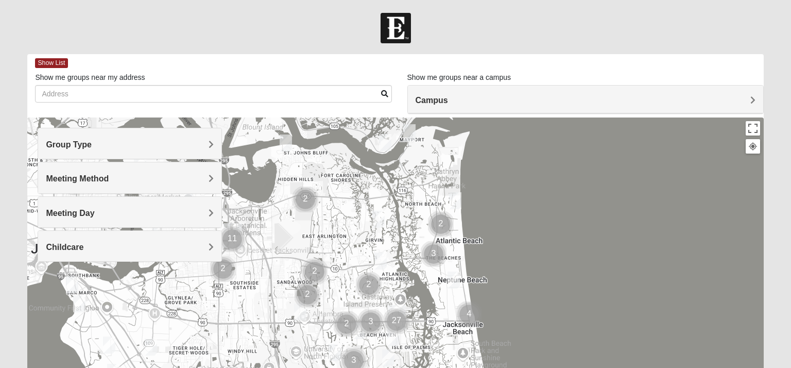
click at [92, 146] on span "Group Type" at bounding box center [69, 144] width 46 height 9
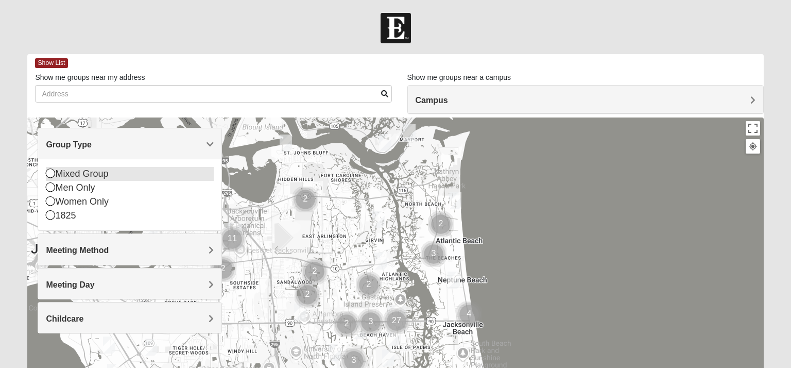
click at [53, 174] on icon at bounding box center [50, 172] width 9 height 9
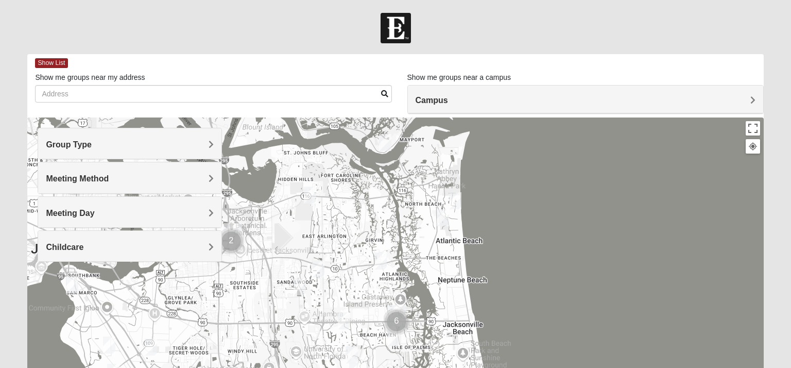
click at [109, 180] on span "Meeting Method" at bounding box center [77, 178] width 63 height 9
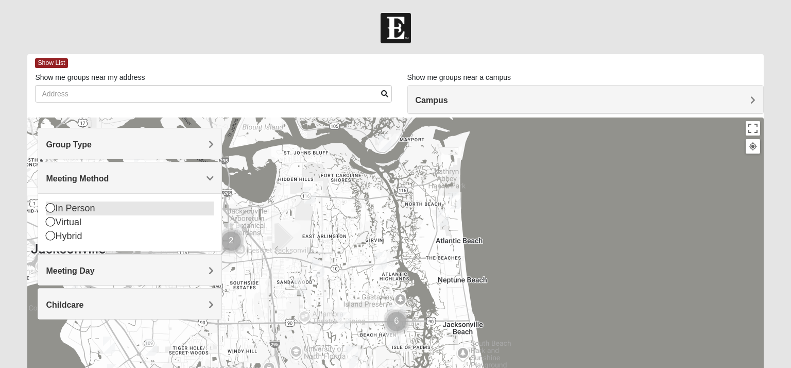
click at [49, 208] on icon at bounding box center [50, 207] width 9 height 9
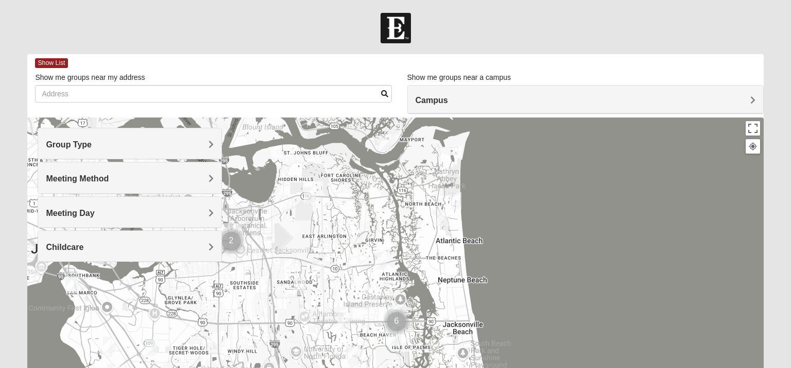
click at [94, 209] on span "Meeting Day" at bounding box center [70, 212] width 48 height 9
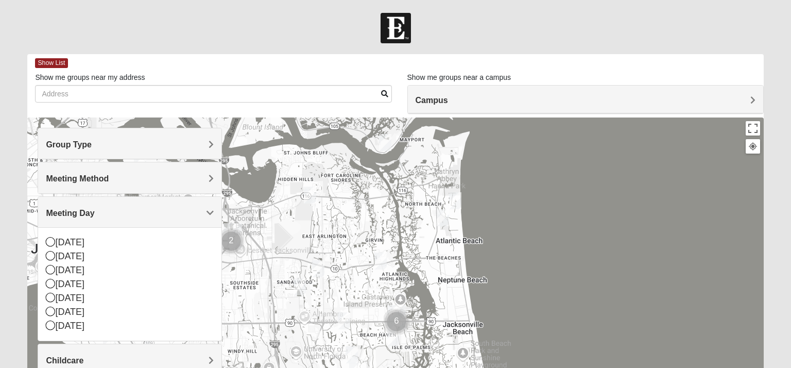
click at [94, 209] on span "Meeting Day" at bounding box center [70, 212] width 48 height 9
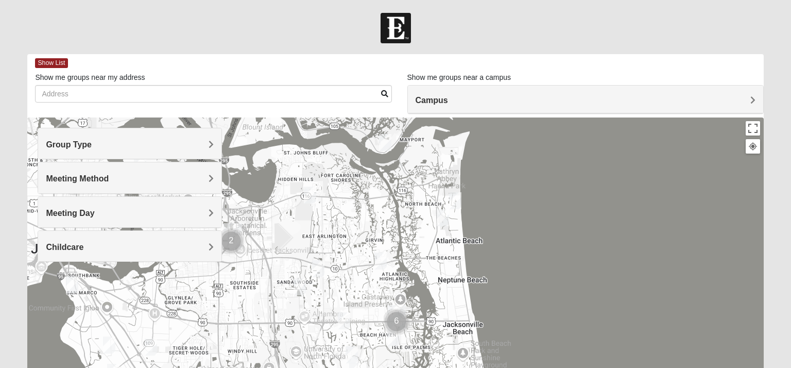
click at [448, 100] on span "Campus" at bounding box center [431, 100] width 32 height 9
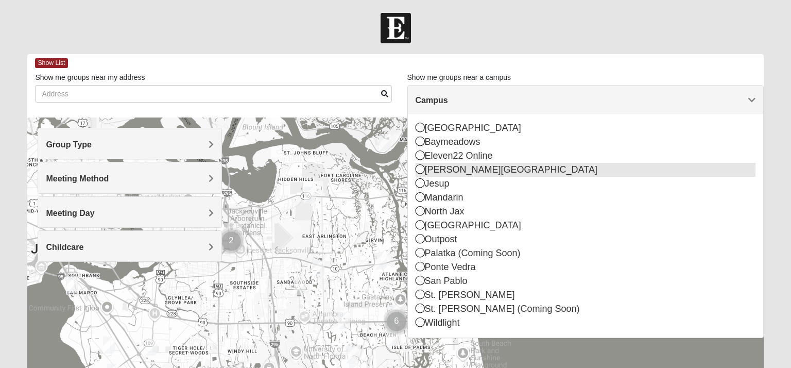
click at [419, 170] on icon at bounding box center [419, 168] width 9 height 9
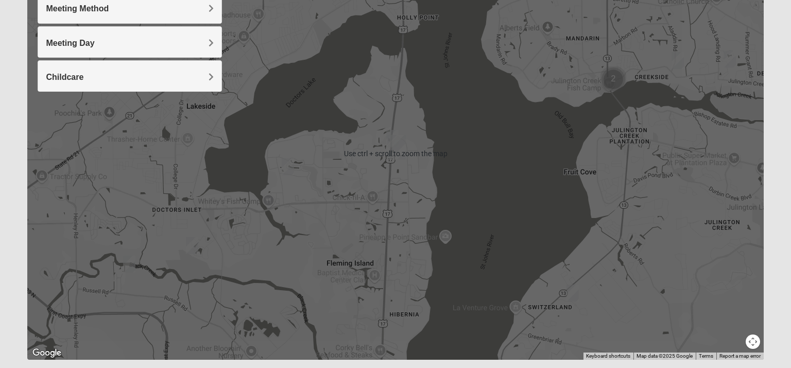
scroll to position [171, 0]
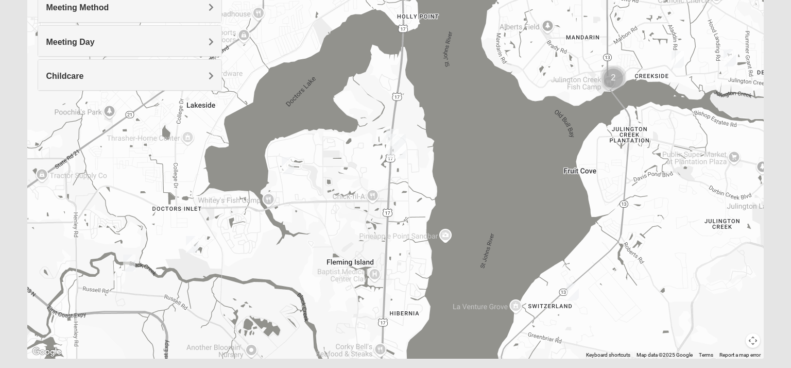
click at [320, 278] on div at bounding box center [395, 152] width 736 height 412
click at [194, 242] on img "Mixed Atwood 32068" at bounding box center [192, 244] width 12 height 17
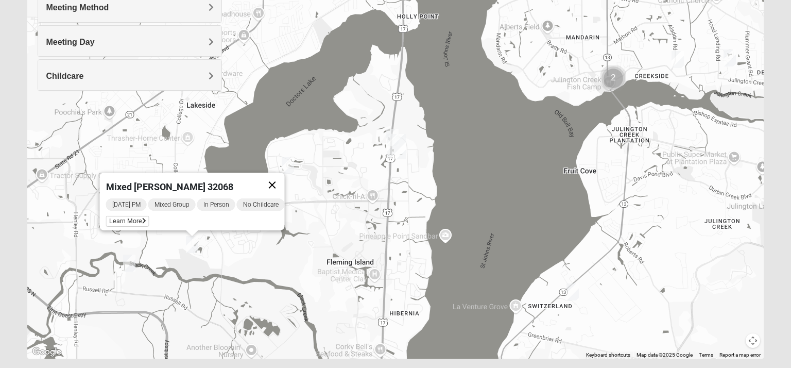
click at [280, 180] on button "Close" at bounding box center [272, 184] width 25 height 25
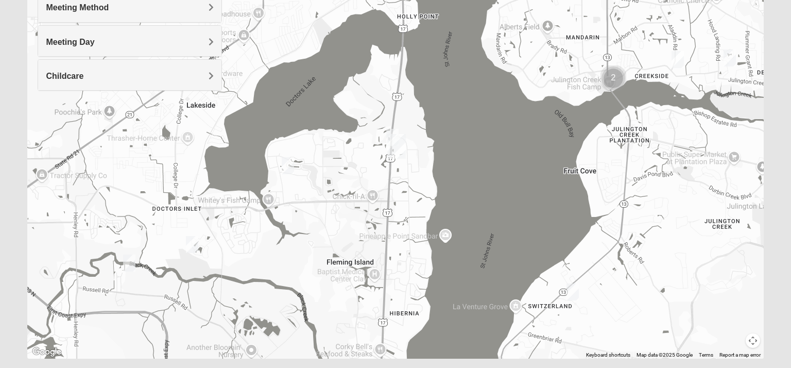
click at [131, 265] on img "Mixed Widergren 32043" at bounding box center [129, 262] width 12 height 17
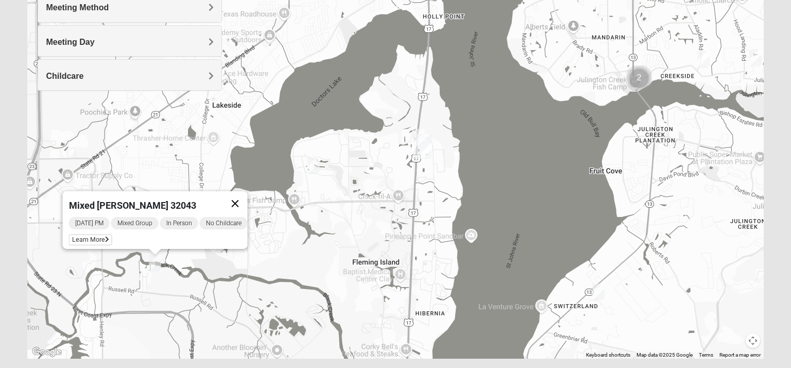
click at [239, 198] on button "Close" at bounding box center [235, 203] width 25 height 25
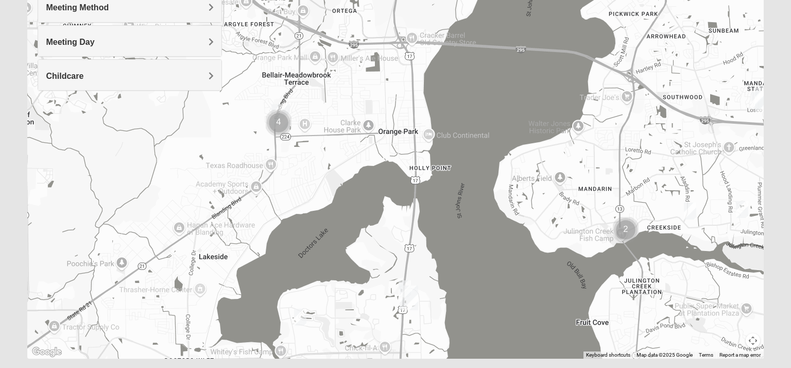
drag, startPoint x: 243, startPoint y: 155, endPoint x: 231, endPoint y: 320, distance: 164.7
click at [231, 320] on div at bounding box center [395, 152] width 736 height 412
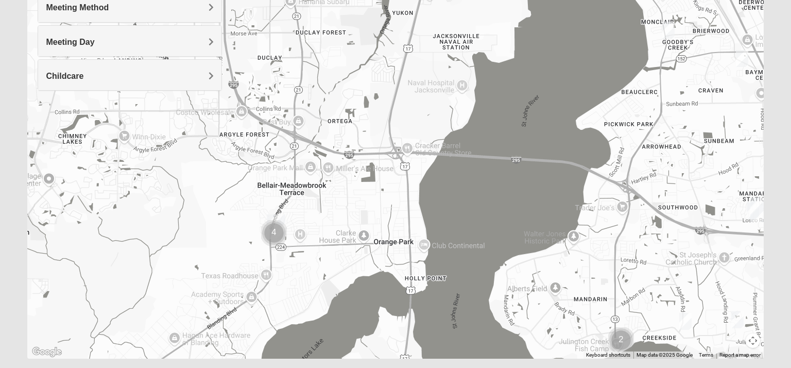
drag, startPoint x: 242, startPoint y: 214, endPoint x: 238, endPoint y: 321, distance: 106.6
click at [238, 321] on div at bounding box center [395, 152] width 736 height 412
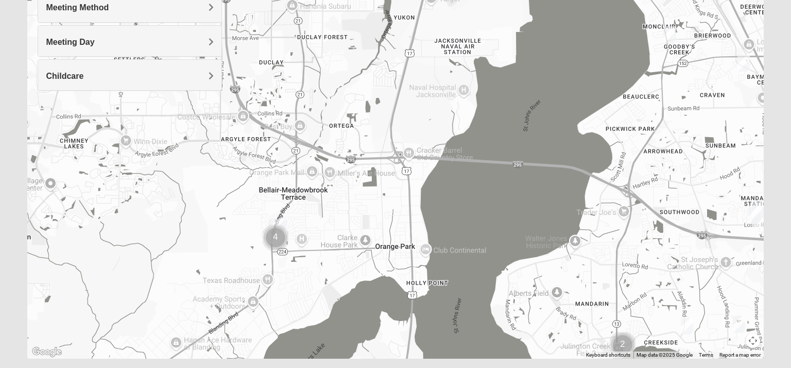
click at [276, 238] on img "Cluster of 4 groups" at bounding box center [276, 237] width 26 height 26
click at [281, 224] on img "Cluster of 4 groups" at bounding box center [276, 237] width 26 height 26
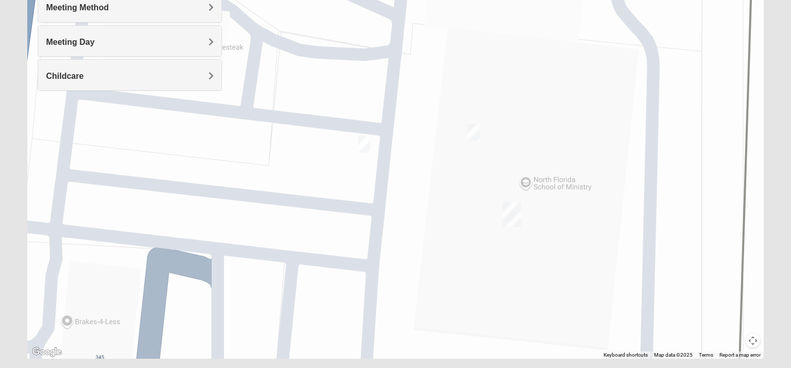
drag, startPoint x: 370, startPoint y: 94, endPoint x: 379, endPoint y: 204, distance: 110.0
click at [379, 204] on div at bounding box center [395, 152] width 736 height 412
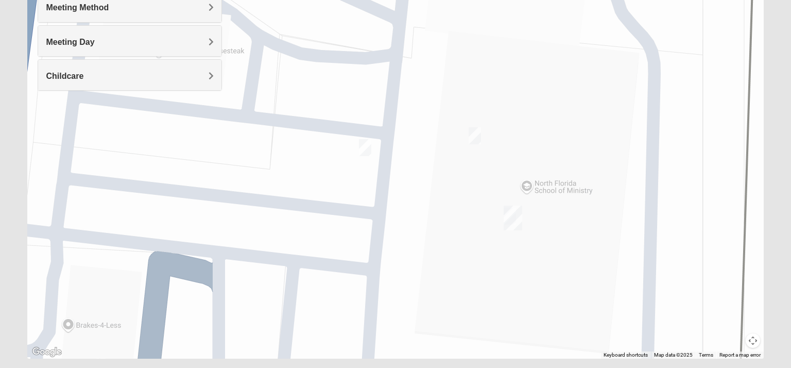
click at [365, 146] on img "On Campus Mixed Mitchell 32073" at bounding box center [365, 147] width 12 height 17
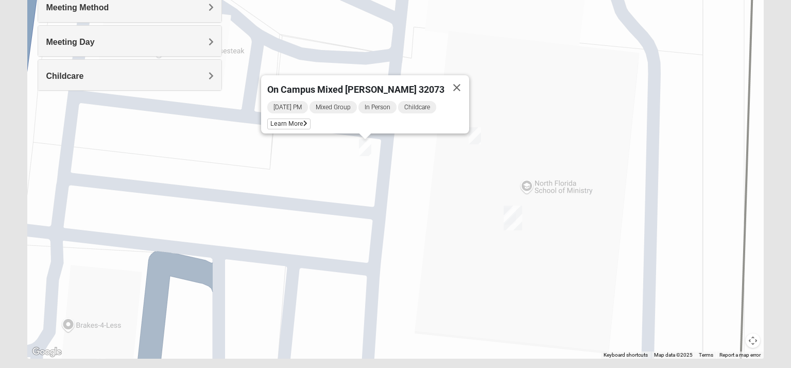
click at [476, 135] on img "On Campus Mixed Frakes 32073" at bounding box center [474, 135] width 12 height 17
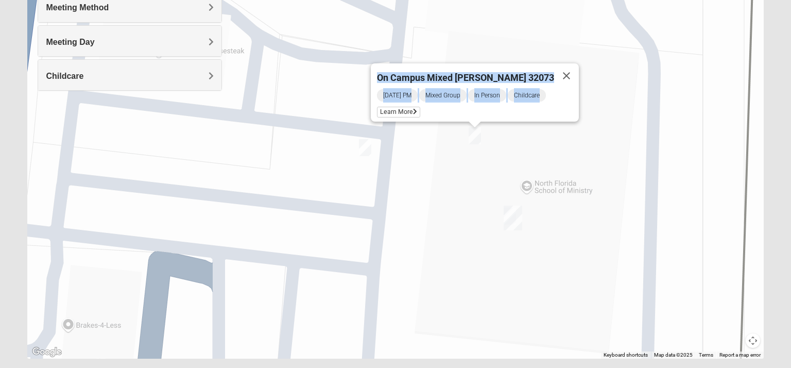
drag, startPoint x: 562, startPoint y: 180, endPoint x: 550, endPoint y: 87, distance: 93.8
click at [551, 87] on div "On Campus Mixed [PERSON_NAME] 32073 [DATE] PM Mixed Group In Person Childcare L…" at bounding box center [395, 152] width 736 height 412
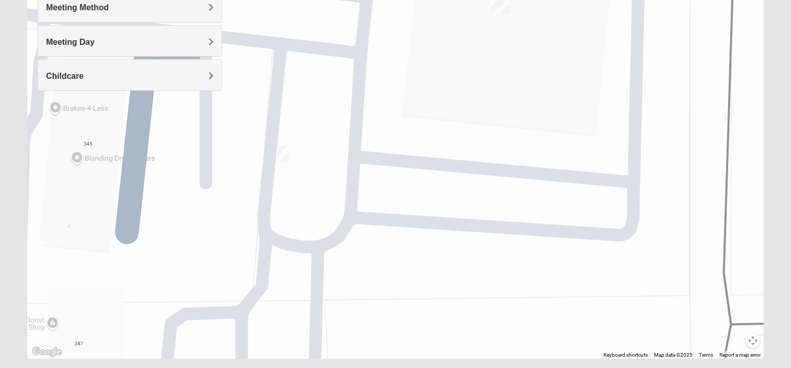
drag, startPoint x: 584, startPoint y: 255, endPoint x: 571, endPoint y: 38, distance: 217.1
click at [571, 38] on div "On Campus Mixed [PERSON_NAME] 32073 [DATE] PM Mixed Group In Person Childcare L…" at bounding box center [395, 152] width 736 height 412
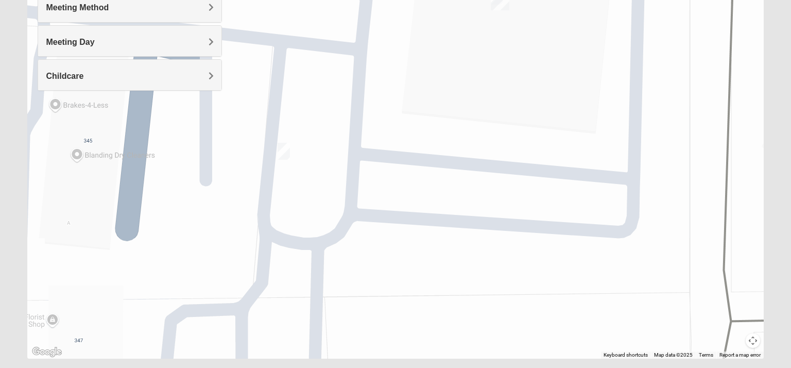
click at [283, 150] on img "On Campus Mixed Mauldin 32073" at bounding box center [283, 151] width 12 height 17
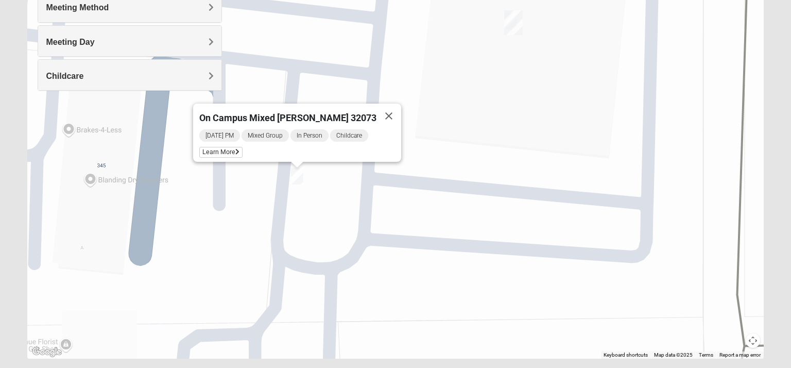
drag, startPoint x: 318, startPoint y: 179, endPoint x: 332, endPoint y: 203, distance: 28.6
click at [332, 203] on div "On Campus Mixed [PERSON_NAME] 32073 [DATE] PM Mixed Group In Person Childcare L…" at bounding box center [395, 152] width 736 height 412
click at [377, 112] on button "Close" at bounding box center [388, 115] width 25 height 25
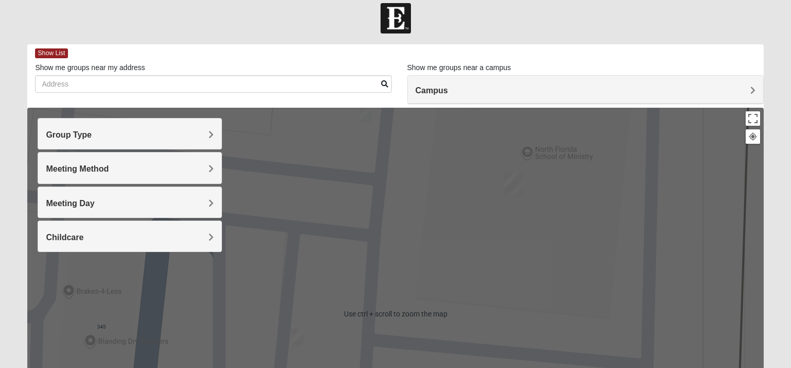
scroll to position [0, 0]
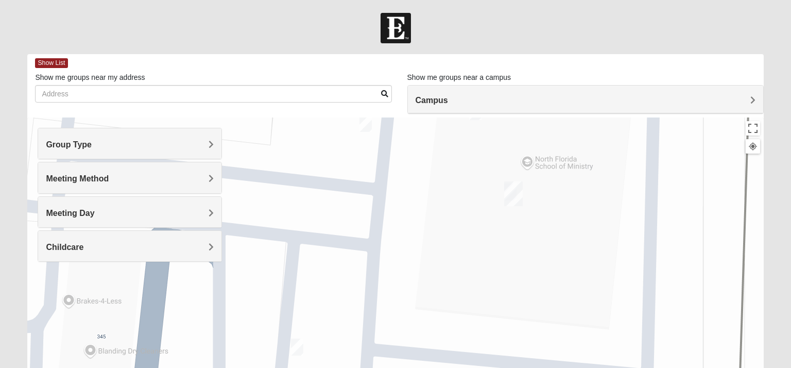
click at [448, 102] on span "Campus" at bounding box center [431, 100] width 32 height 9
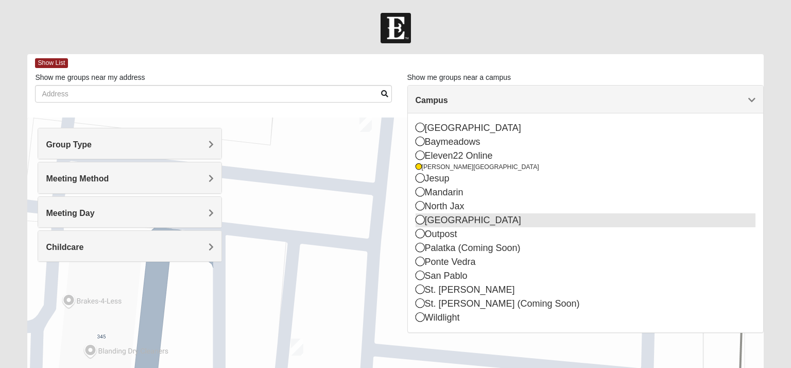
click at [418, 219] on icon at bounding box center [419, 219] width 9 height 9
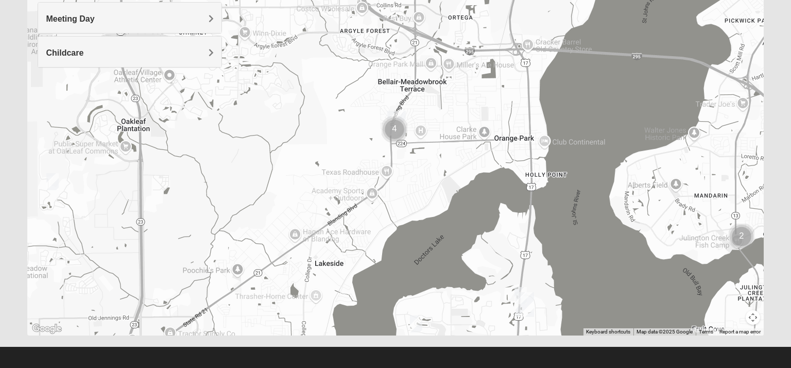
scroll to position [199, 0]
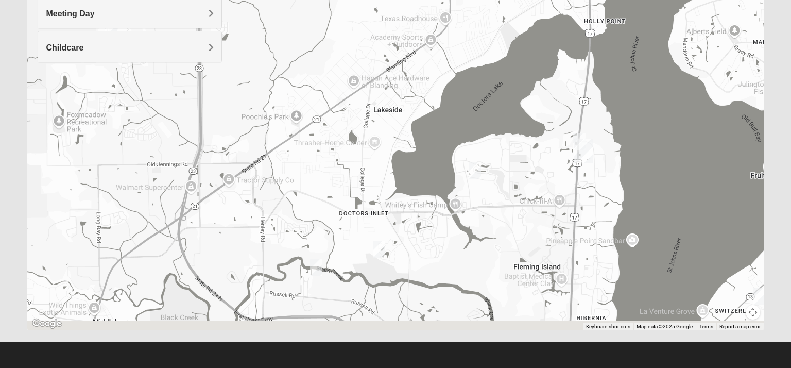
drag, startPoint x: 438, startPoint y: 254, endPoint x: 499, endPoint y: 103, distance: 162.3
click at [499, 103] on div at bounding box center [395, 124] width 736 height 412
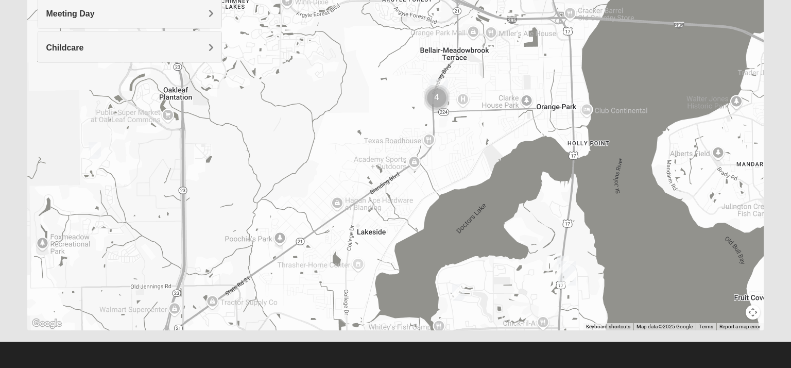
drag, startPoint x: 346, startPoint y: 113, endPoint x: 328, endPoint y: 239, distance: 128.0
click at [328, 239] on div at bounding box center [395, 124] width 736 height 412
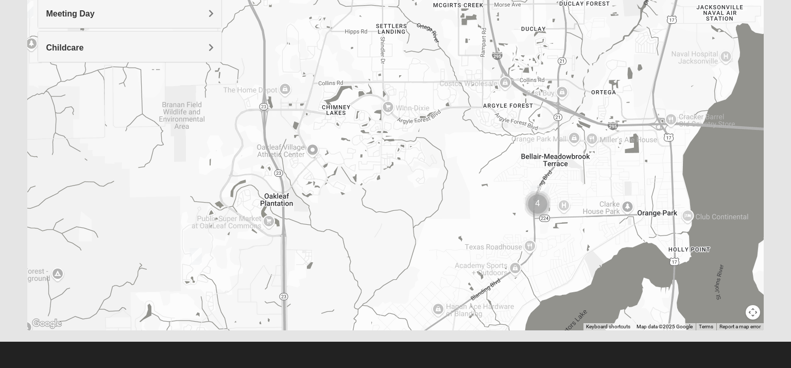
drag, startPoint x: 289, startPoint y: 181, endPoint x: 375, endPoint y: 274, distance: 127.5
click at [375, 274] on div at bounding box center [395, 124] width 736 height 412
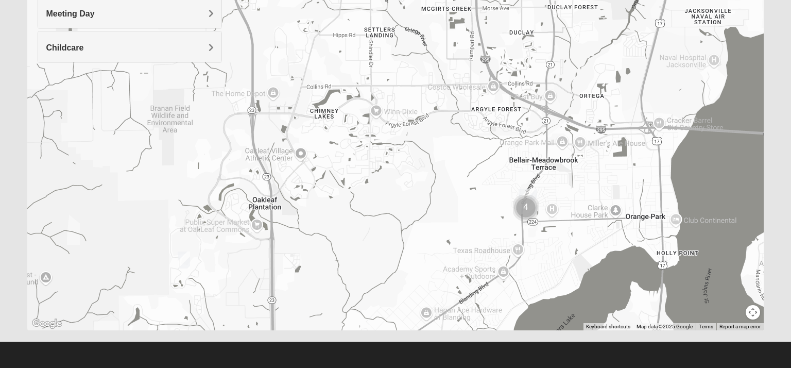
click at [184, 259] on img "Mixed Newton 32065" at bounding box center [184, 259] width 12 height 17
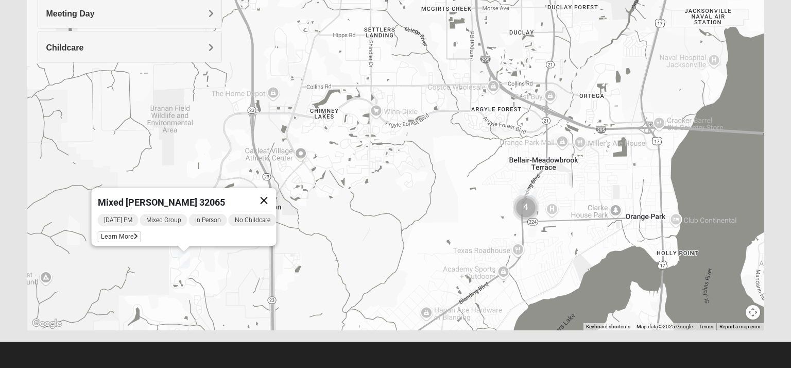
click at [273, 193] on button "Close" at bounding box center [264, 200] width 25 height 25
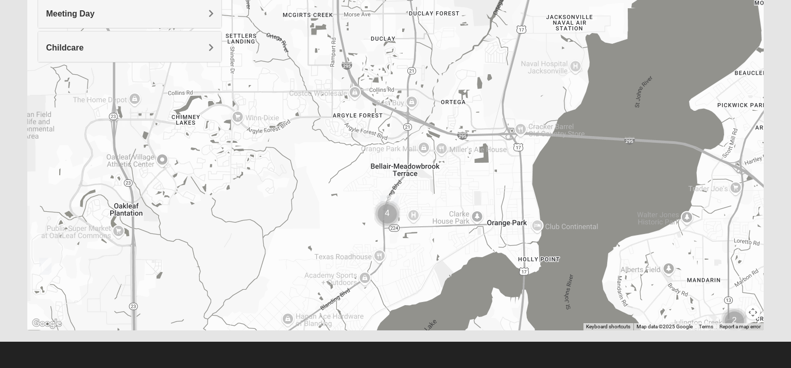
drag, startPoint x: 482, startPoint y: 204, endPoint x: 325, endPoint y: 214, distance: 157.3
click at [325, 214] on div at bounding box center [395, 124] width 736 height 412
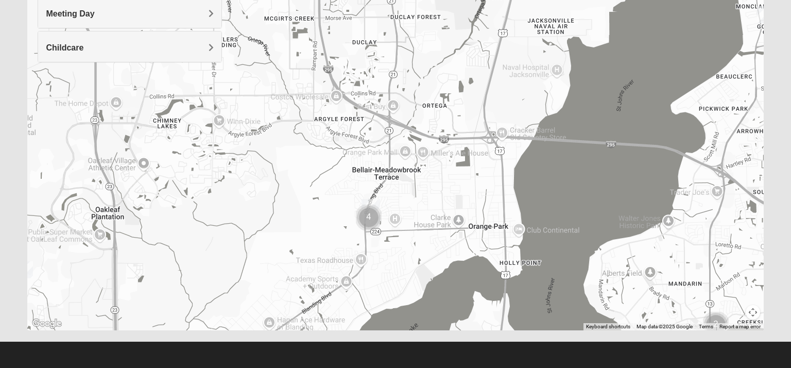
click at [370, 218] on img "Cluster of 4 groups" at bounding box center [369, 217] width 26 height 26
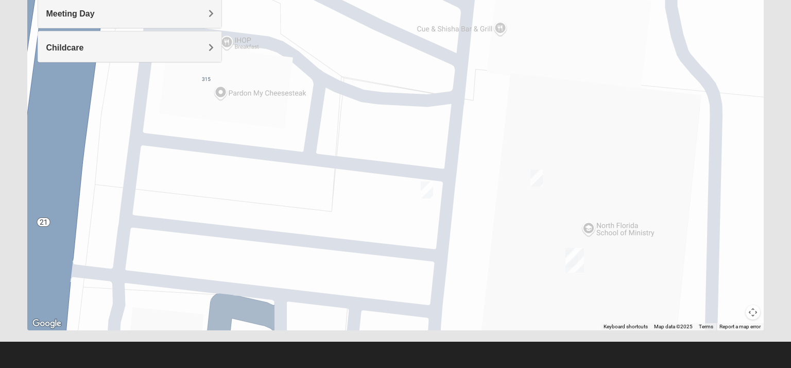
drag, startPoint x: 419, startPoint y: 200, endPoint x: 494, endPoint y: 386, distance: 200.0
click at [494, 367] on html "Log In Find A Group Error Show List Loading Groups" at bounding box center [395, 84] width 791 height 567
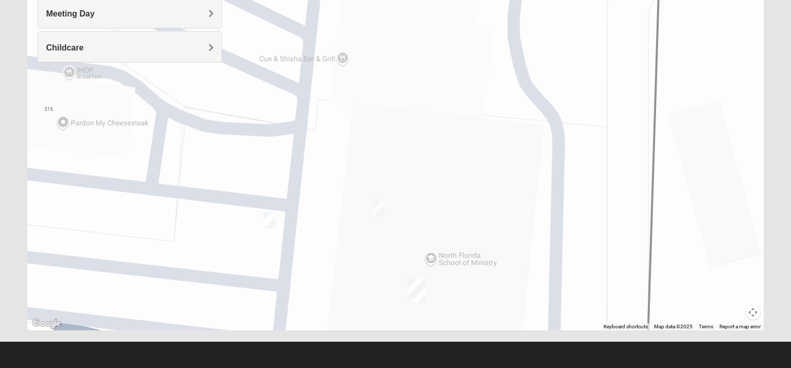
drag, startPoint x: 509, startPoint y: 133, endPoint x: 359, endPoint y: 138, distance: 149.9
click at [359, 138] on div at bounding box center [395, 124] width 736 height 412
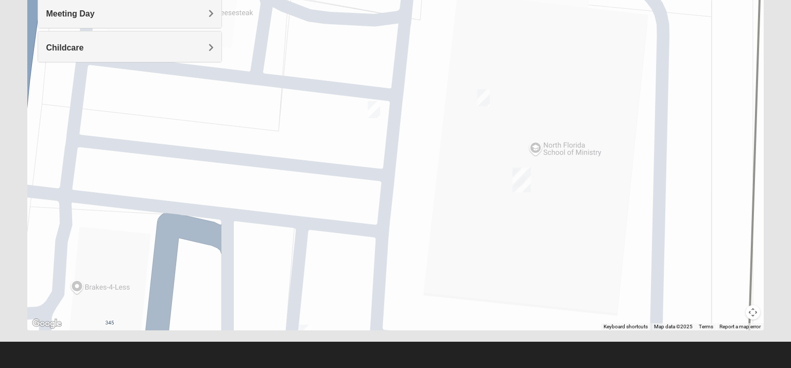
drag, startPoint x: 499, startPoint y: 263, endPoint x: 626, endPoint y: 112, distance: 196.9
click at [626, 113] on div at bounding box center [395, 124] width 736 height 412
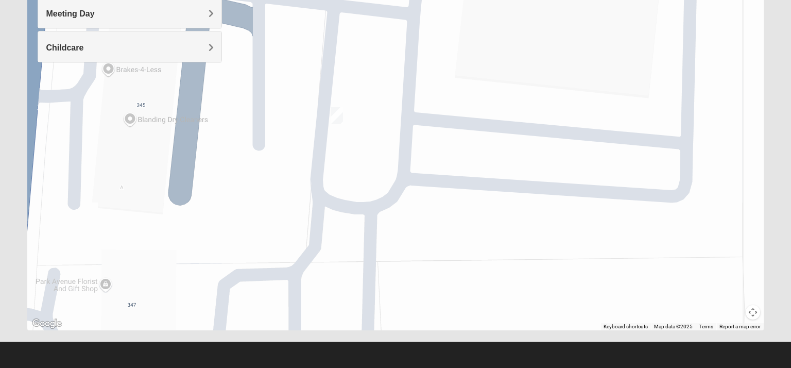
drag, startPoint x: 527, startPoint y: 274, endPoint x: 516, endPoint y: 86, distance: 188.2
click at [516, 86] on div at bounding box center [395, 124] width 736 height 412
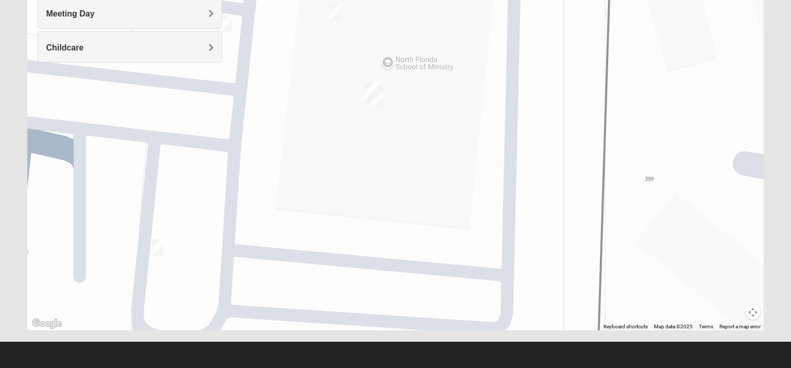
drag, startPoint x: 629, startPoint y: 111, endPoint x: 439, endPoint y: 345, distance: 301.9
click at [436, 351] on form "Log In Find A Group Error Show List Loading Groups" at bounding box center [395, 91] width 791 height 554
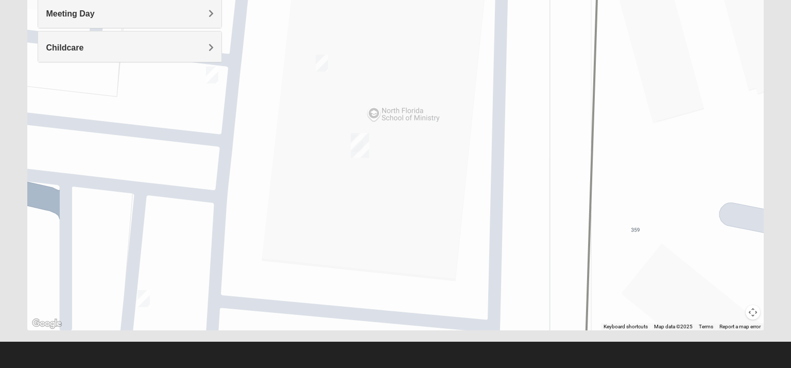
click at [365, 144] on img "Orange Park" at bounding box center [360, 145] width 19 height 25
click at [362, 141] on img "Orange Park" at bounding box center [361, 145] width 19 height 25
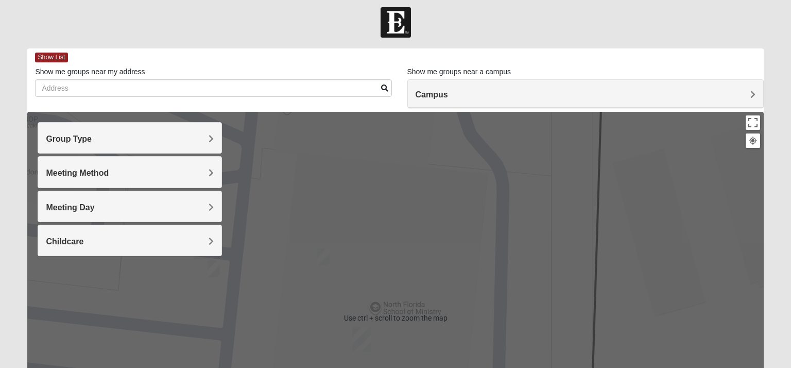
scroll to position [0, 0]
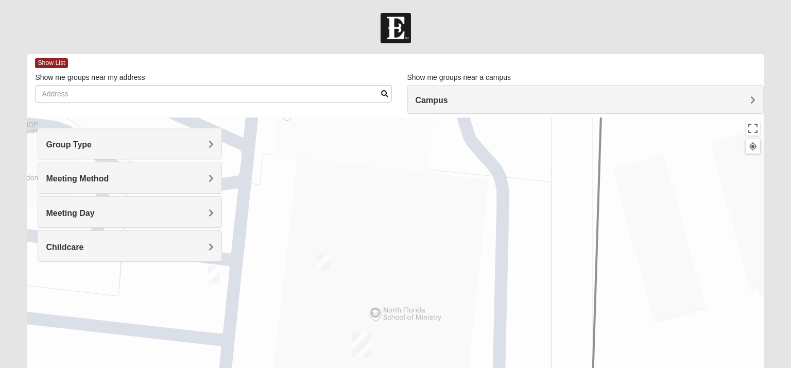
click at [92, 148] on span "Group Type" at bounding box center [69, 144] width 46 height 9
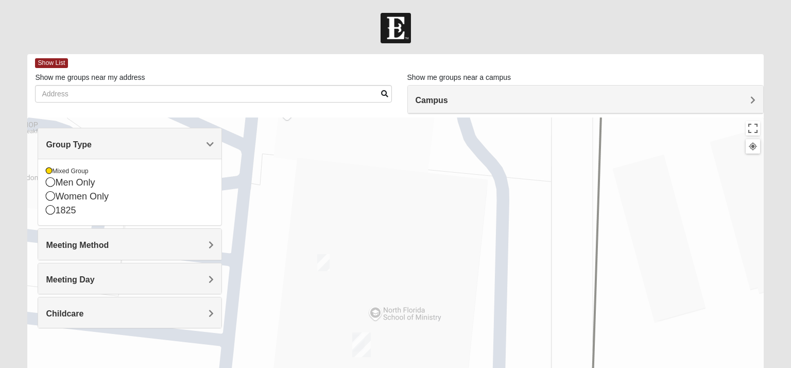
click at [109, 242] on span "Meeting Method" at bounding box center [77, 244] width 63 height 9
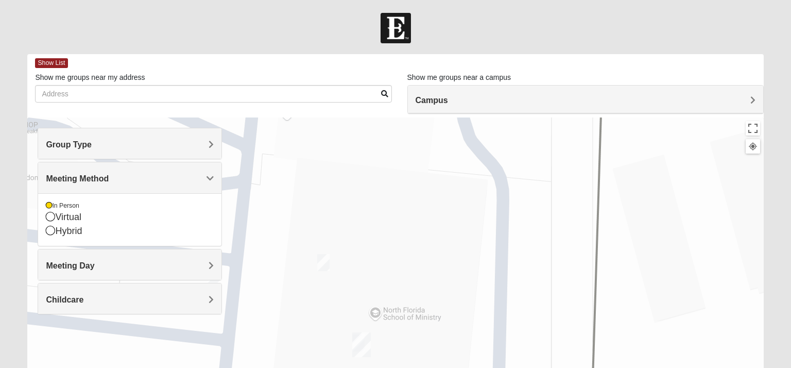
click at [94, 267] on span "Meeting Day" at bounding box center [70, 265] width 48 height 9
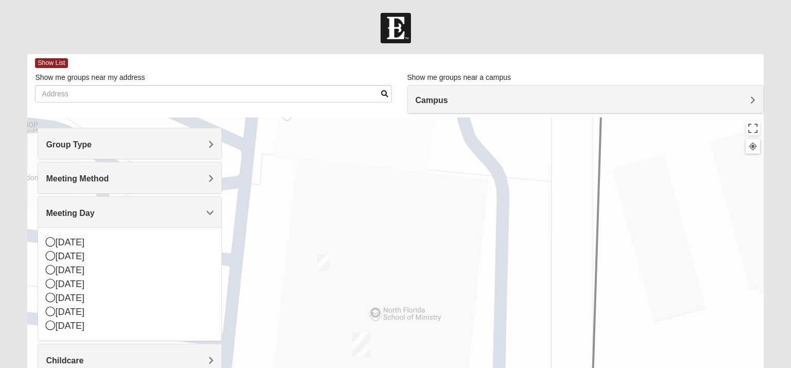
click at [83, 360] on span "Childcare" at bounding box center [65, 360] width 38 height 9
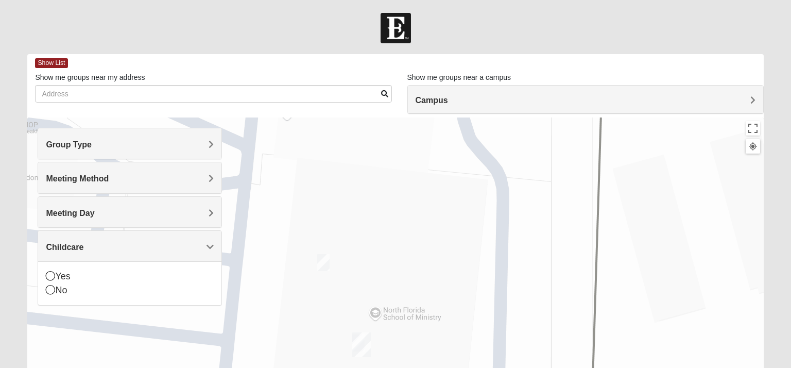
click at [282, 252] on div at bounding box center [395, 323] width 736 height 412
click at [448, 99] on span "Campus" at bounding box center [431, 100] width 32 height 9
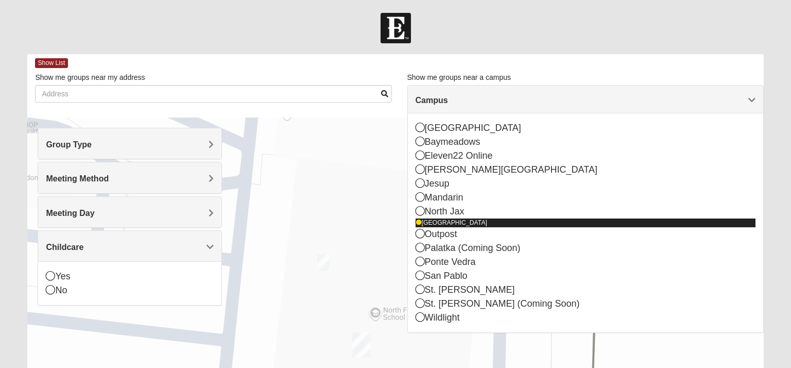
click at [416, 223] on icon at bounding box center [418, 222] width 6 height 6
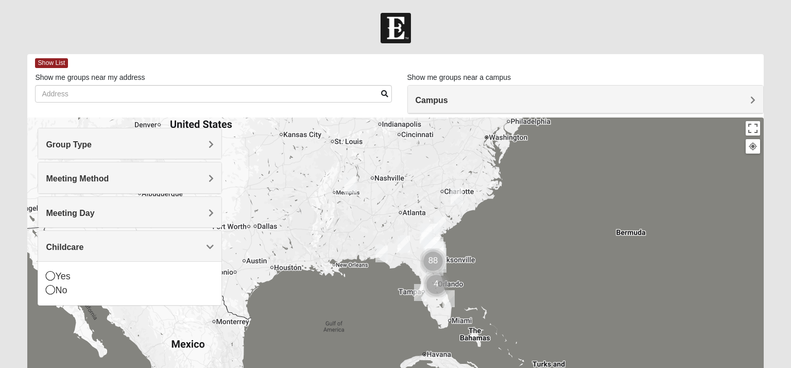
drag, startPoint x: 616, startPoint y: 307, endPoint x: 625, endPoint y: 196, distance: 112.1
click at [625, 196] on div at bounding box center [395, 323] width 736 height 412
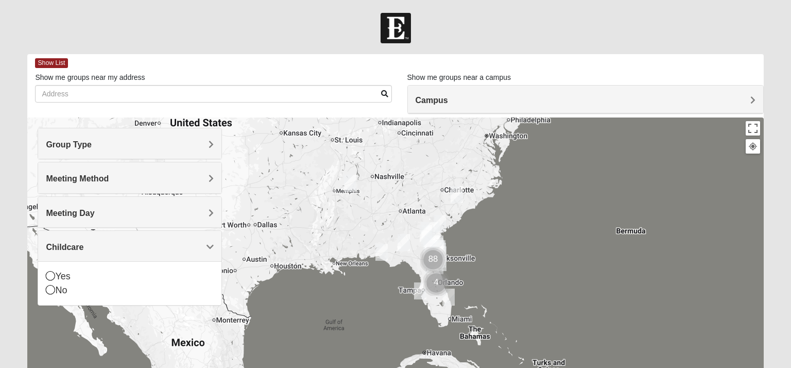
click at [458, 193] on img "Mixed Hensley 29571" at bounding box center [456, 194] width 12 height 17
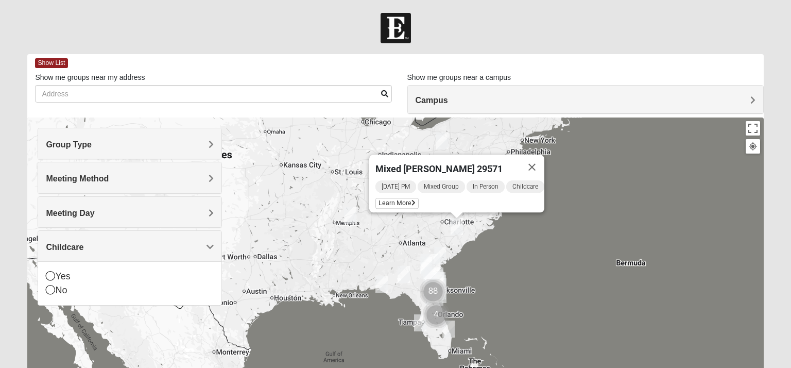
click at [593, 197] on div "Mixed [PERSON_NAME] 29571 [DATE] PM Mixed Group In Person Childcare Learn More" at bounding box center [395, 323] width 736 height 412
click at [433, 292] on img "Cluster of 88 groups" at bounding box center [433, 291] width 26 height 26
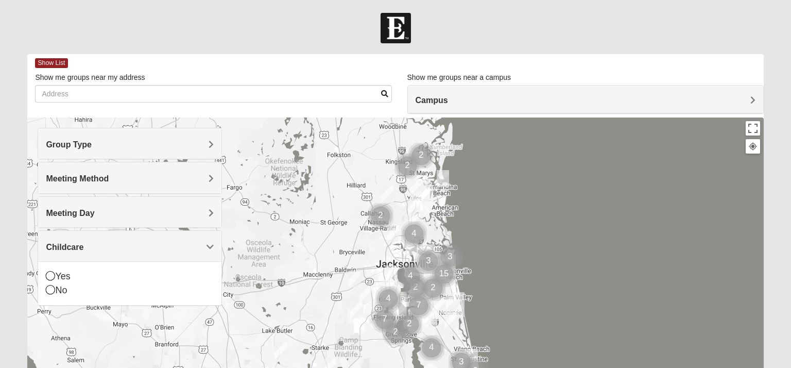
click at [360, 309] on img "Mixed Anderson 32068" at bounding box center [356, 309] width 12 height 17
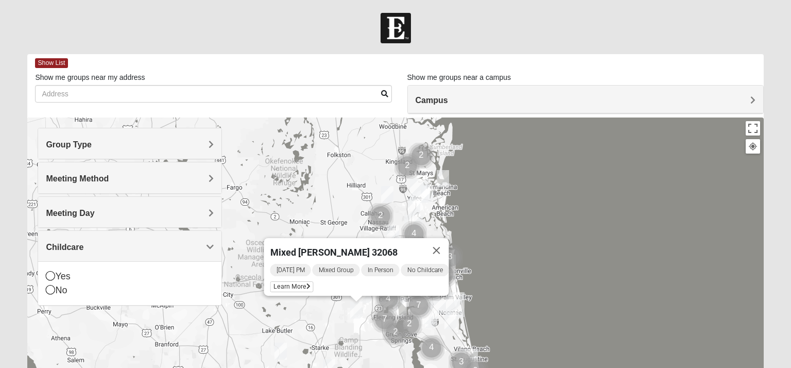
click at [360, 309] on img "Mixed Anderson 32068" at bounding box center [356, 309] width 12 height 17
click at [448, 243] on button "Close" at bounding box center [436, 250] width 25 height 25
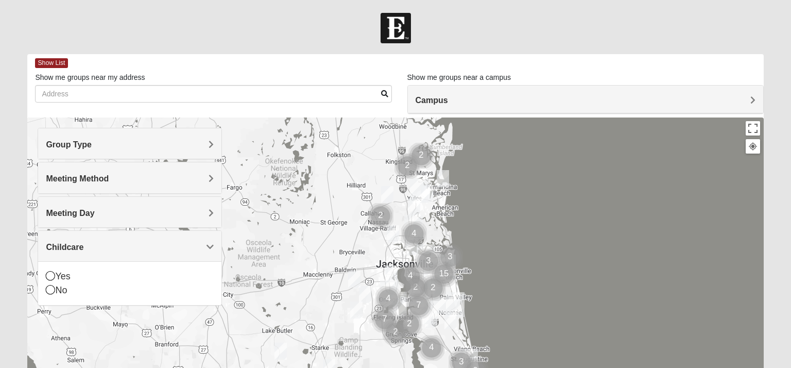
click at [365, 293] on img "Mixed Newton 32065" at bounding box center [365, 294] width 12 height 17
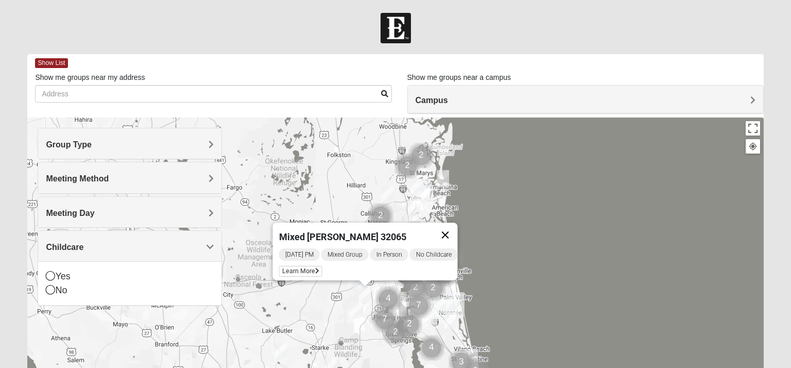
click at [451, 230] on button "Close" at bounding box center [445, 234] width 25 height 25
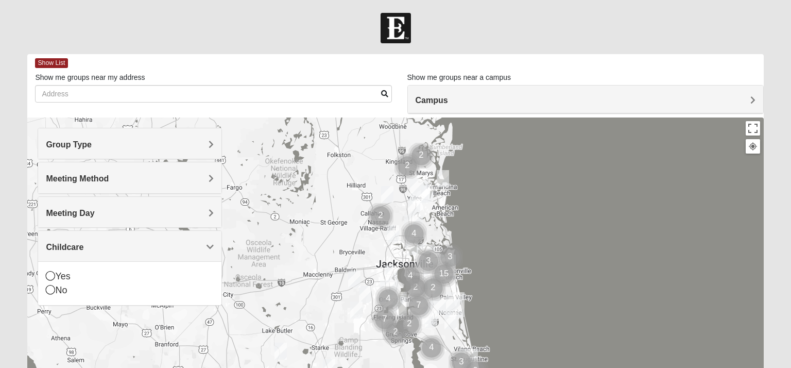
click at [547, 293] on div "To navigate, press the arrow keys." at bounding box center [395, 323] width 736 height 412
click at [391, 288] on img "Cluster of 4 groups" at bounding box center [388, 299] width 26 height 26
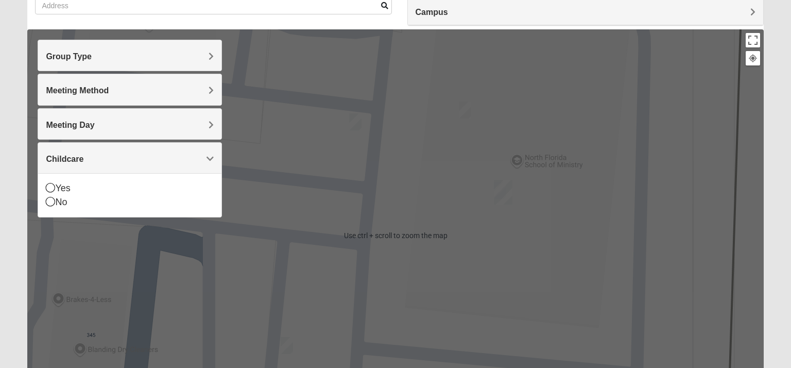
scroll to position [93, 0]
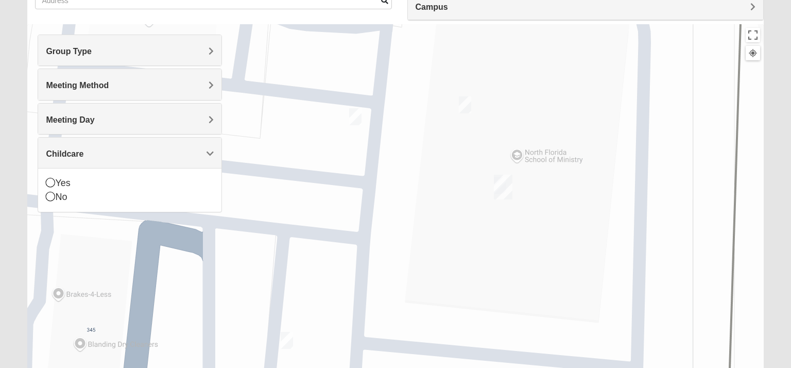
click at [464, 103] on img "On Campus Mixed Frakes 32073" at bounding box center [465, 104] width 12 height 17
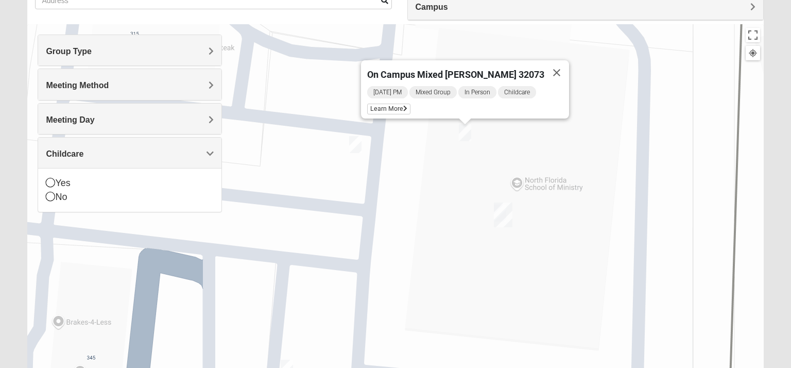
click at [356, 145] on img "On Campus Mixed Mitchell 32073" at bounding box center [355, 144] width 12 height 17
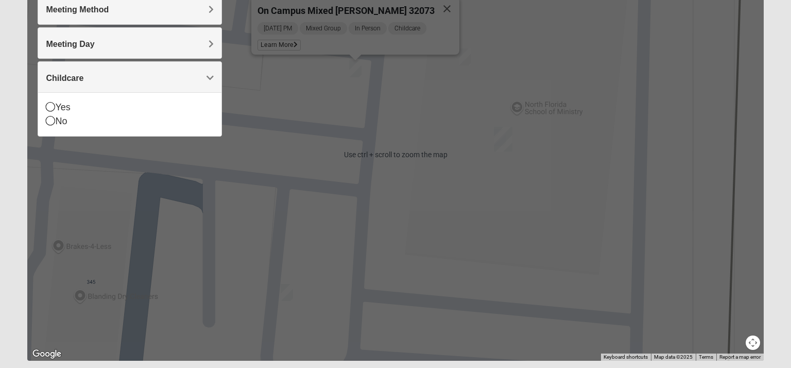
scroll to position [170, 0]
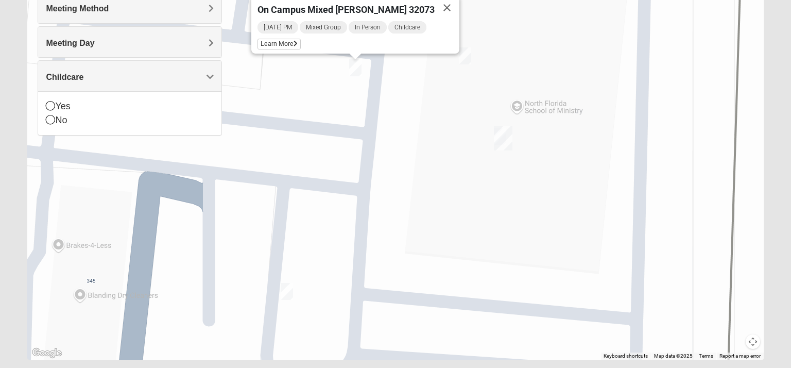
click at [287, 289] on img "On Campus Mixed Mauldin 32073" at bounding box center [287, 291] width 12 height 17
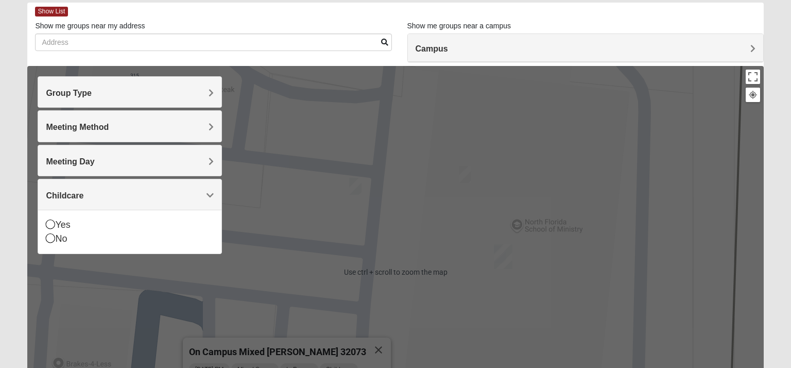
scroll to position [43, 0]
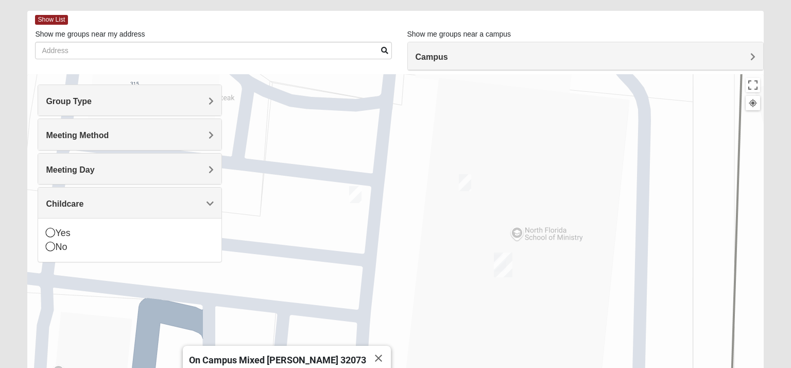
click at [463, 183] on img "On Campus Mixed Frakes 32073" at bounding box center [465, 182] width 12 height 17
